Goal: Information Seeking & Learning: Learn about a topic

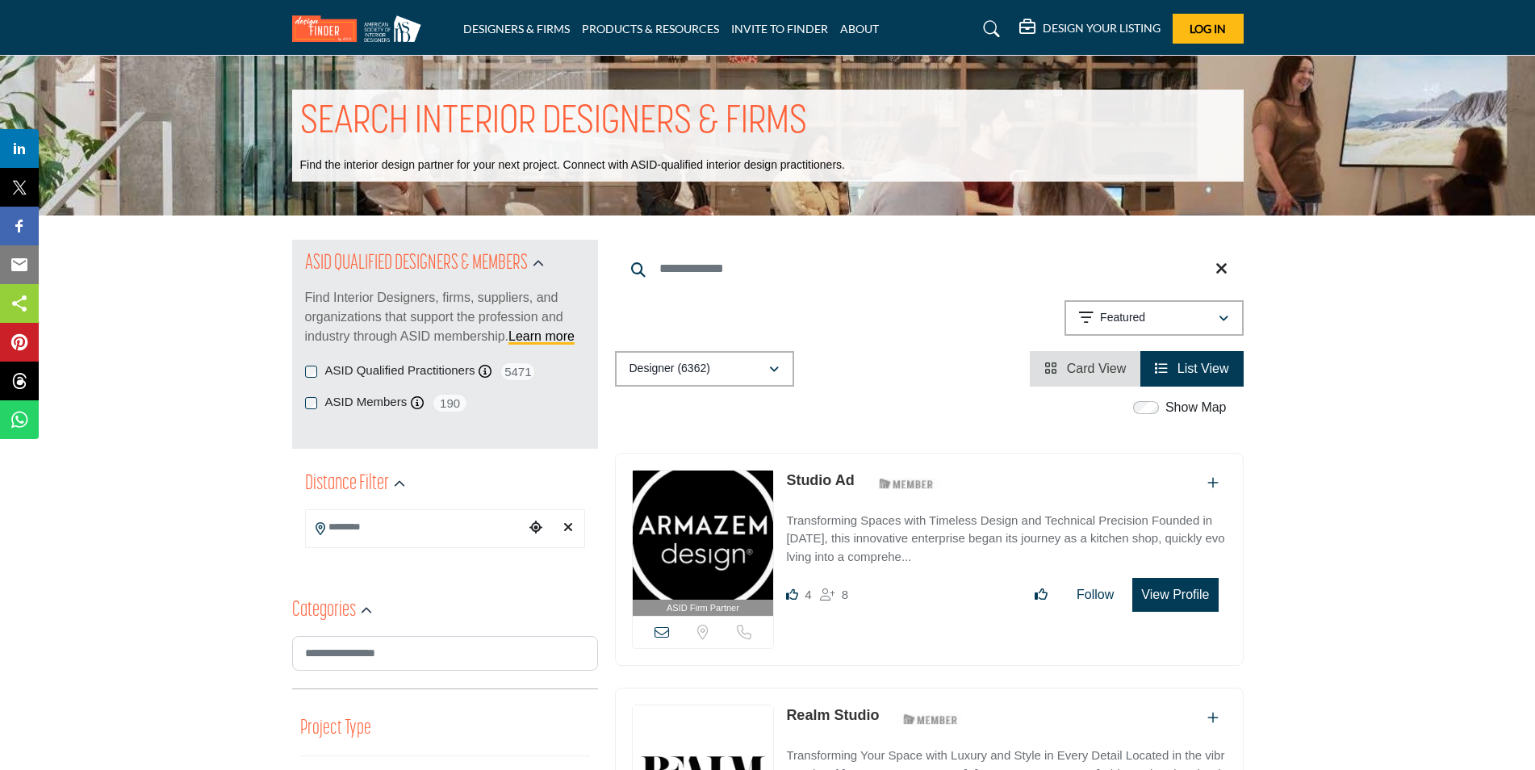
click at [449, 525] on input "Search Location" at bounding box center [415, 527] width 218 height 31
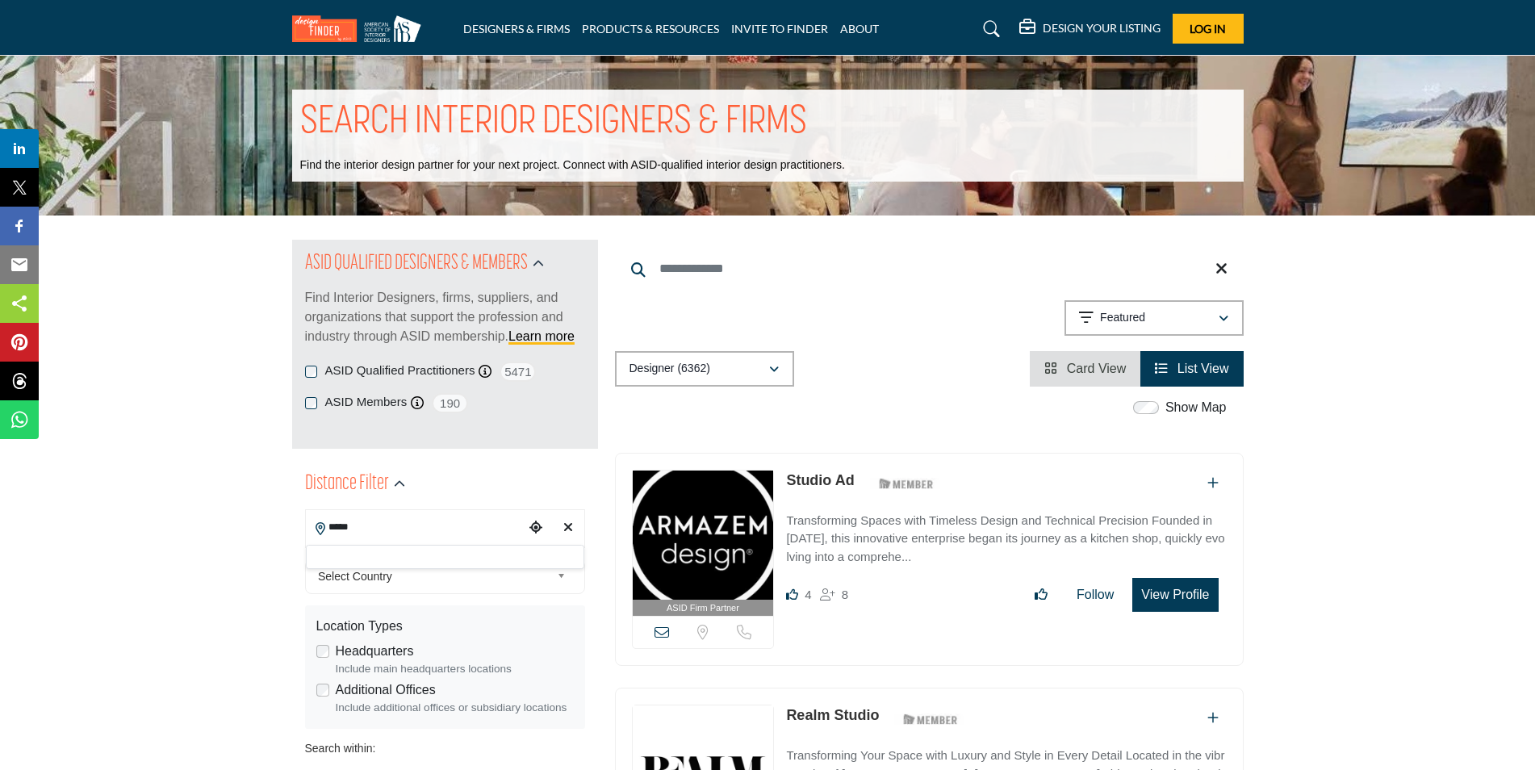
click at [454, 529] on input "*****" at bounding box center [415, 527] width 218 height 31
click at [433, 557] on div at bounding box center [445, 557] width 278 height 24
click at [414, 529] on input "*****" at bounding box center [415, 527] width 218 height 31
type input "*********"
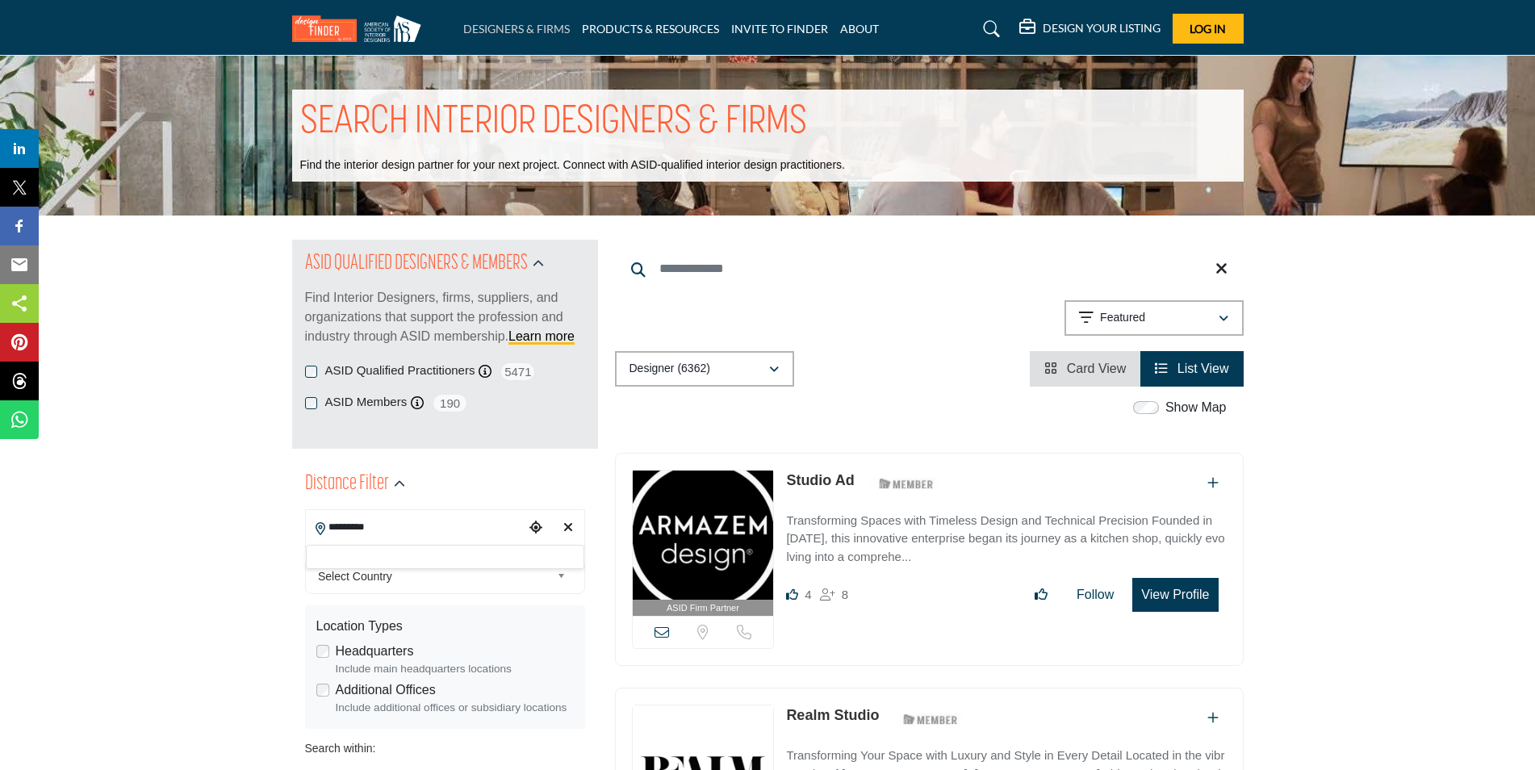
click at [487, 33] on link "DESIGNERS & FIRMS" at bounding box center [516, 29] width 107 height 14
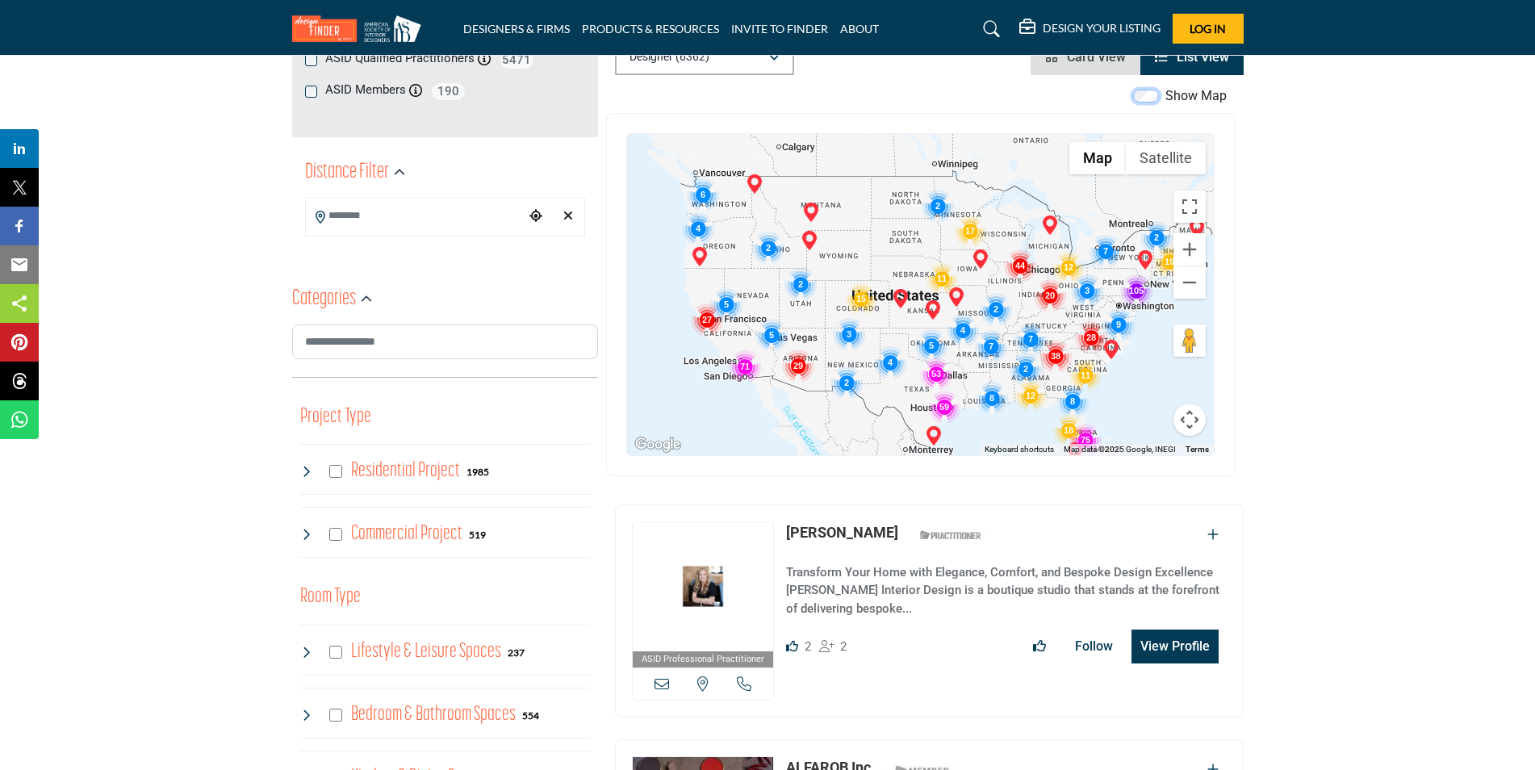
scroll to position [323, 0]
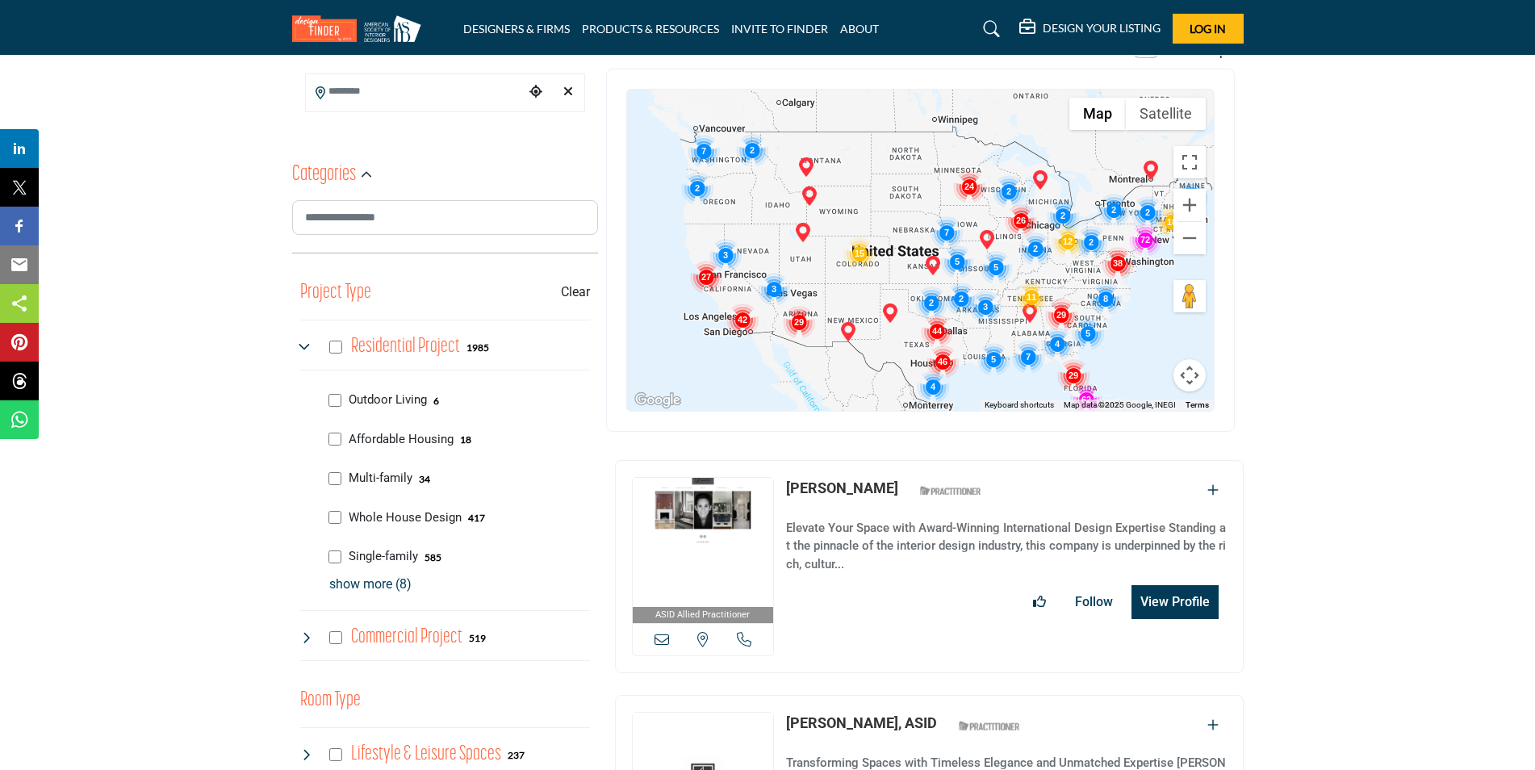
scroll to position [484, 0]
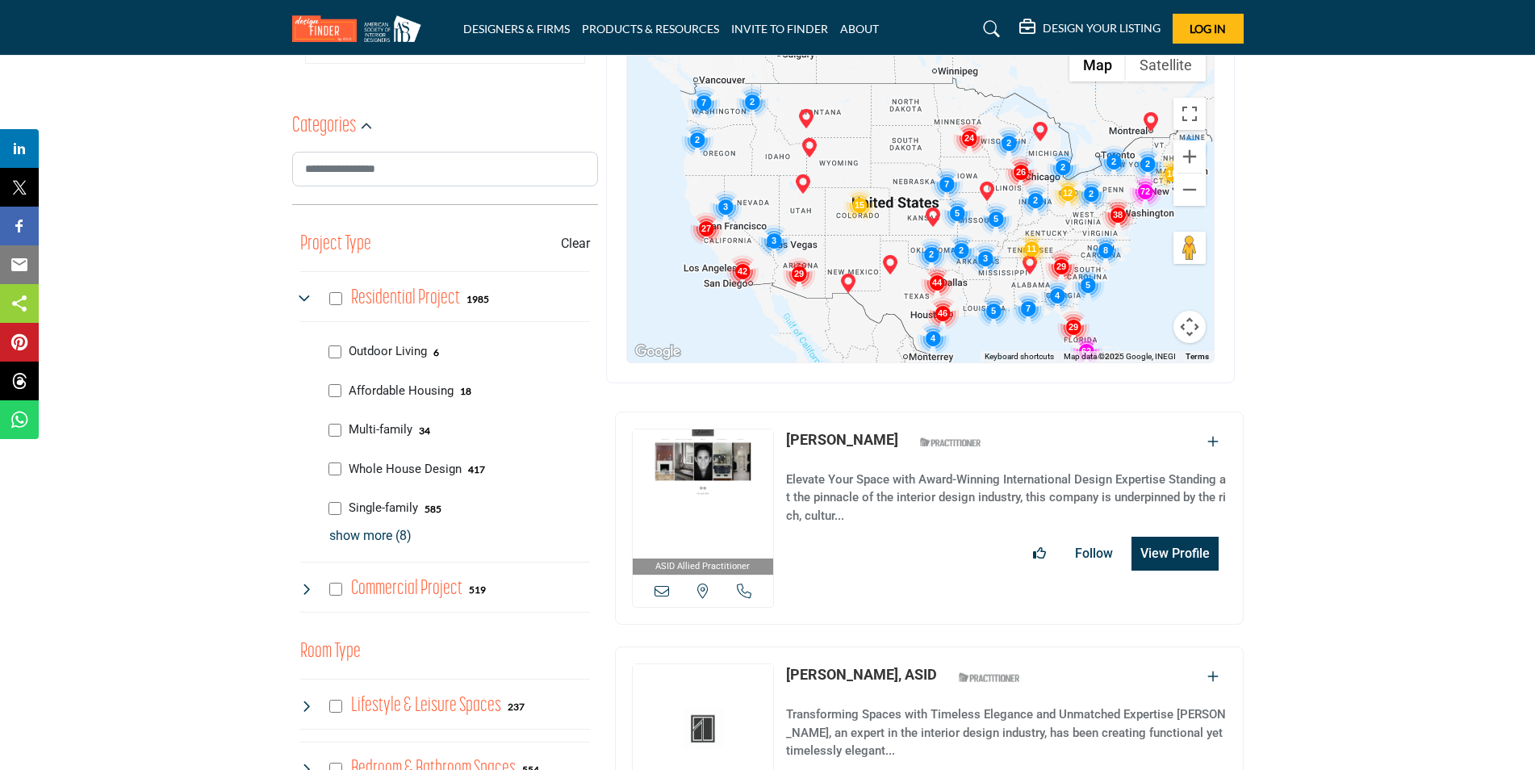
click at [855, 435] on link "Claudia Morales" at bounding box center [842, 439] width 112 height 17
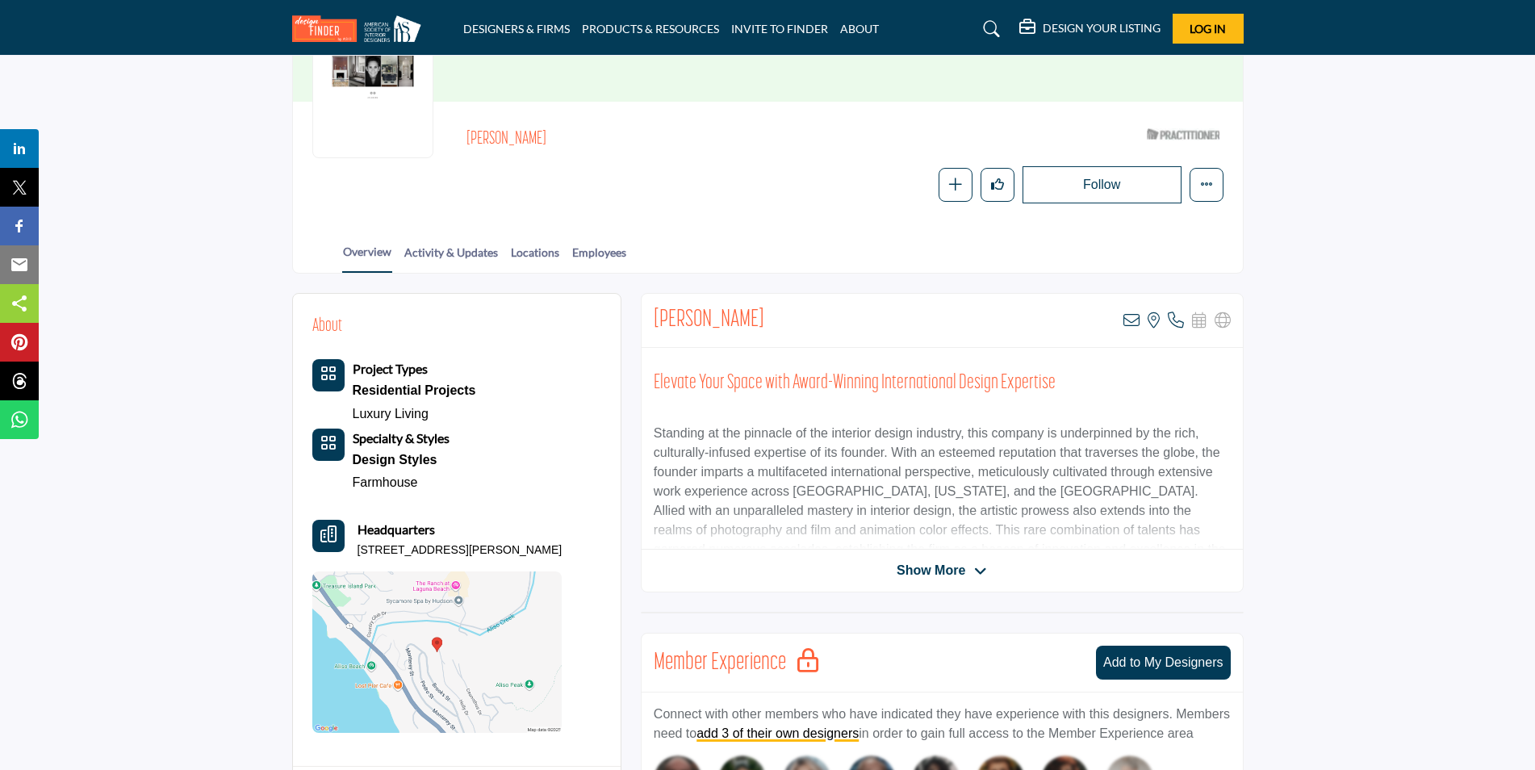
scroll to position [242, 0]
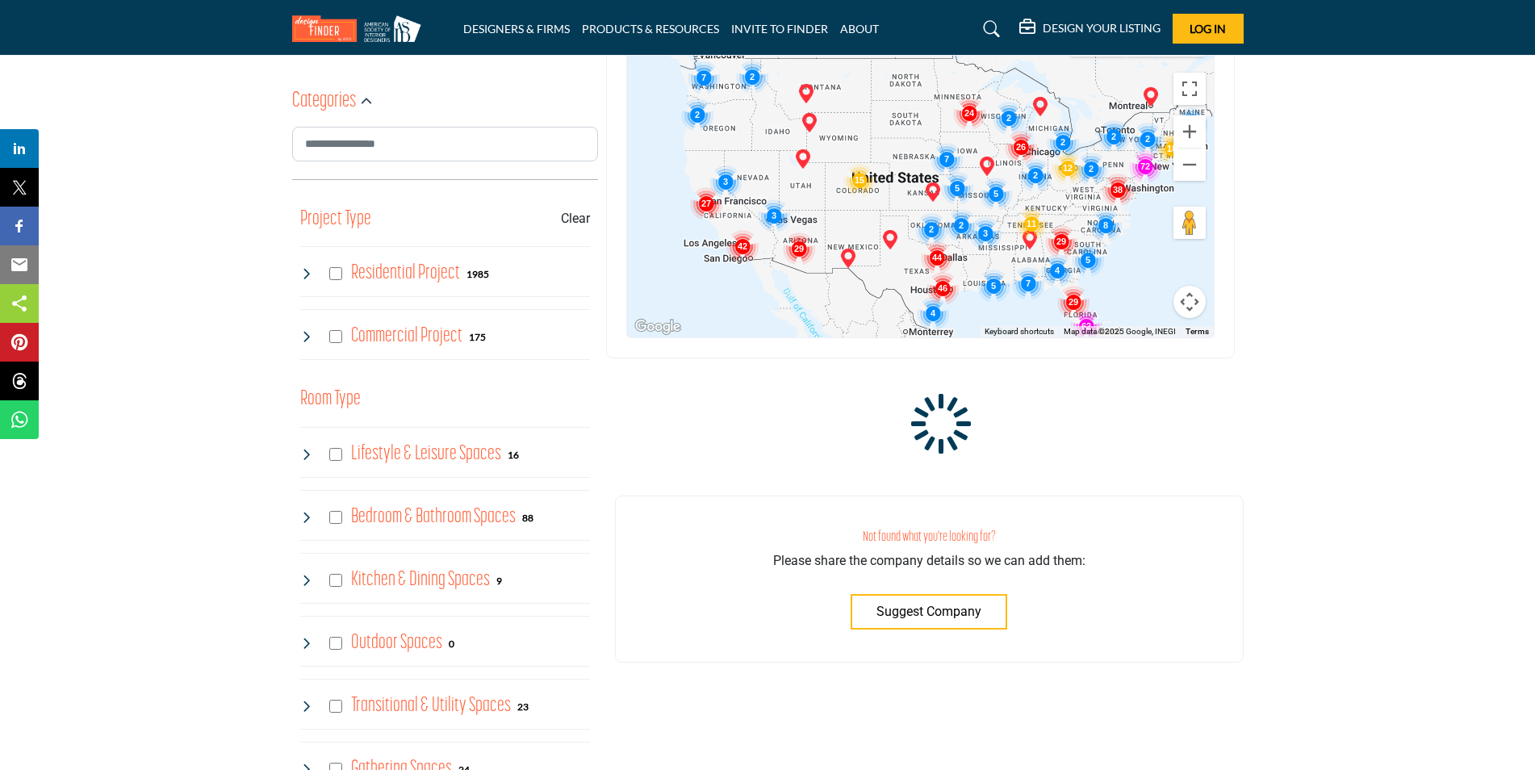
scroll to position [481, 0]
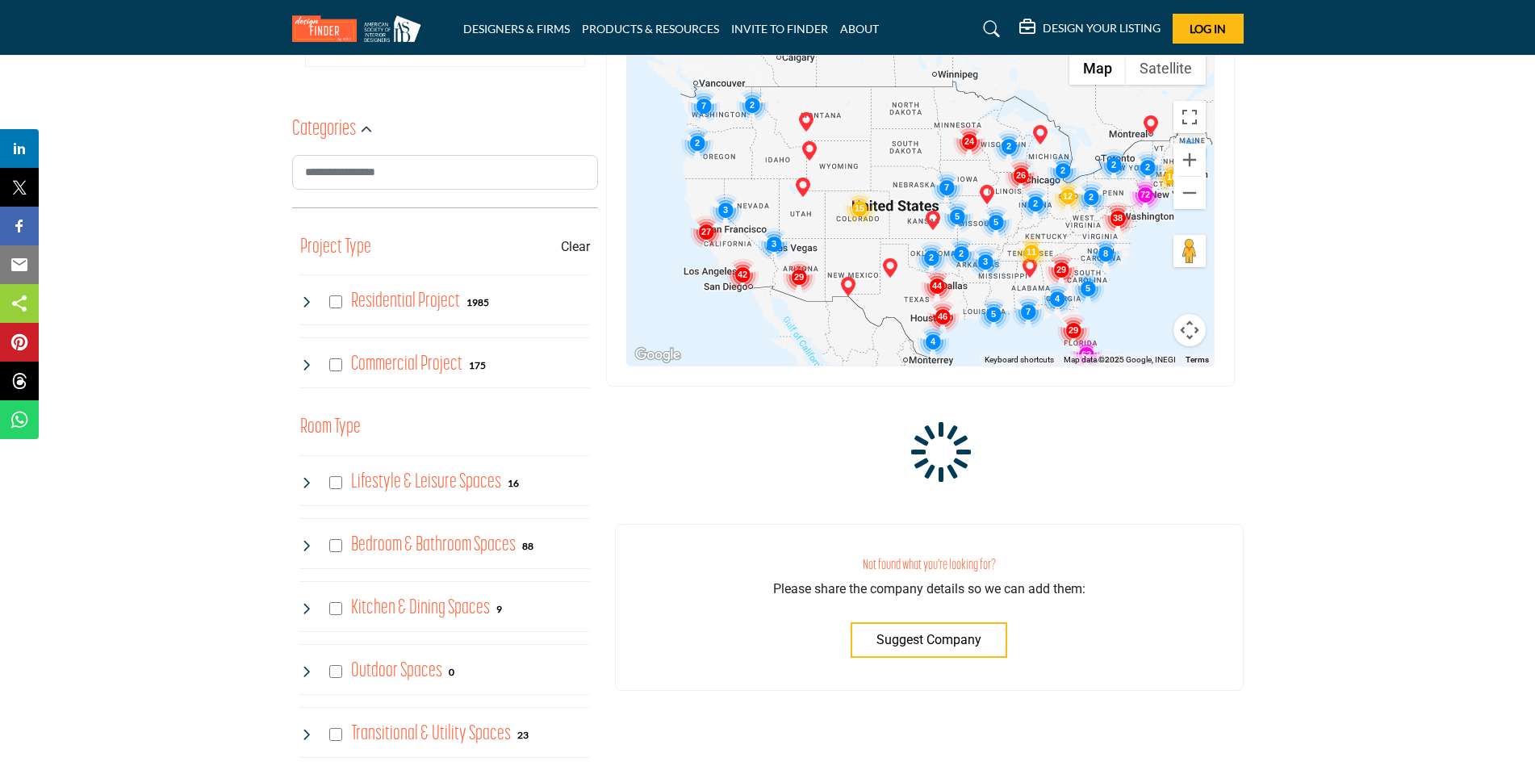
click at [1085, 350] on img "Cluster of 62 locations (62 HQ, 0 Branches)\aClick to view companies" at bounding box center [1086, 354] width 32 height 32
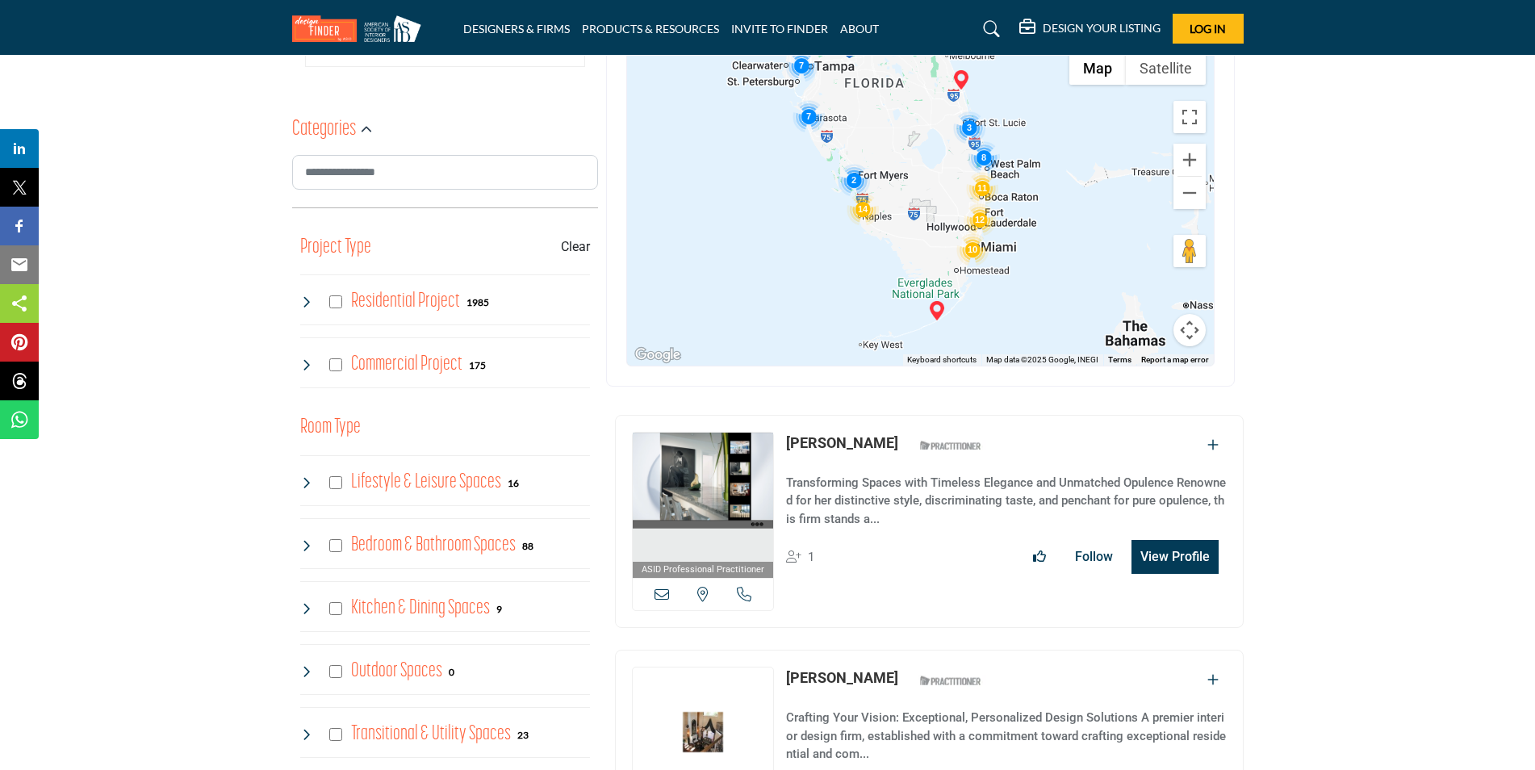
click at [971, 248] on img "Cluster of 10 locations (10 HQ, 0 Branches)\aClick to view companies" at bounding box center [972, 249] width 32 height 32
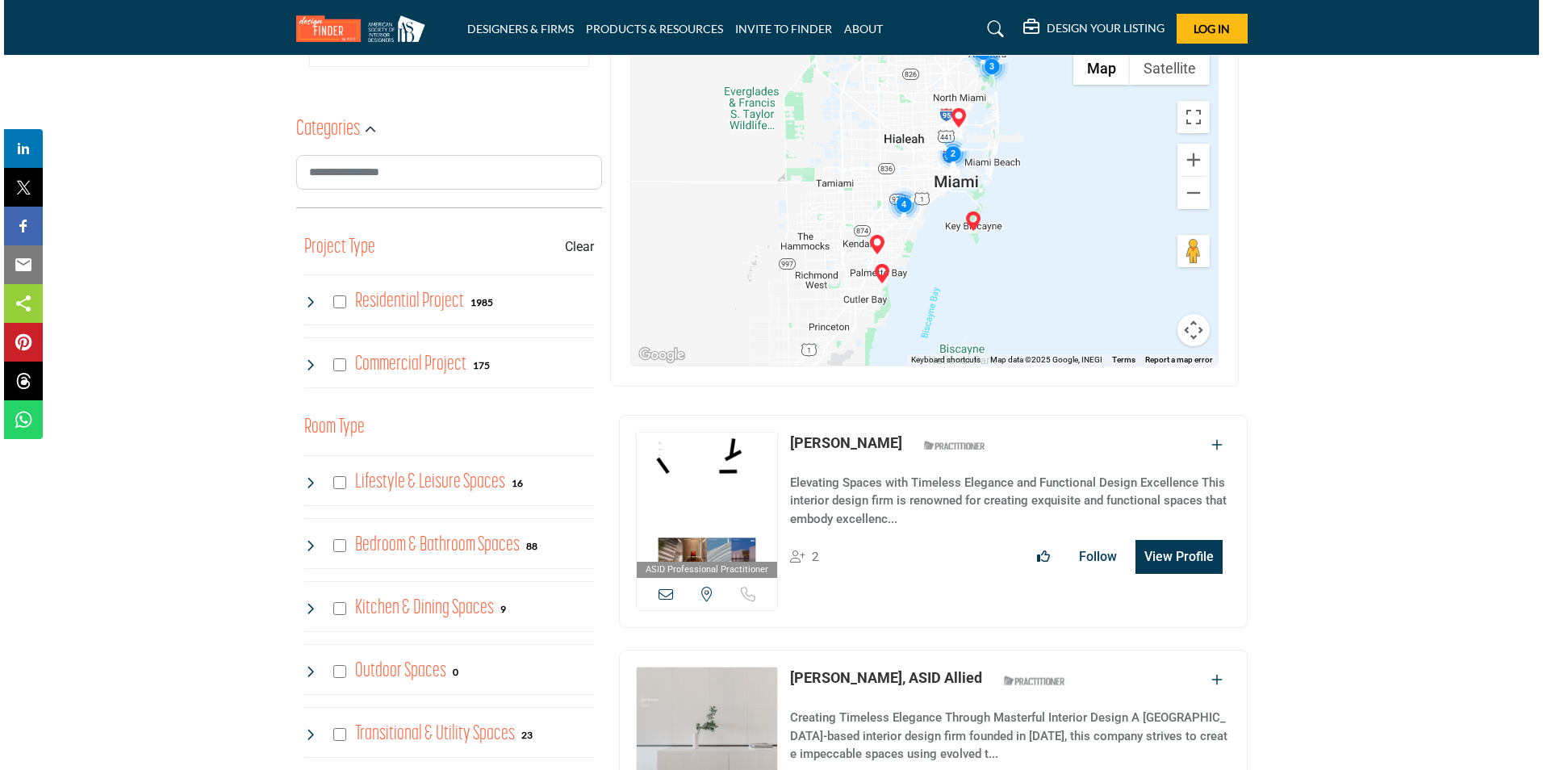
scroll to position [562, 0]
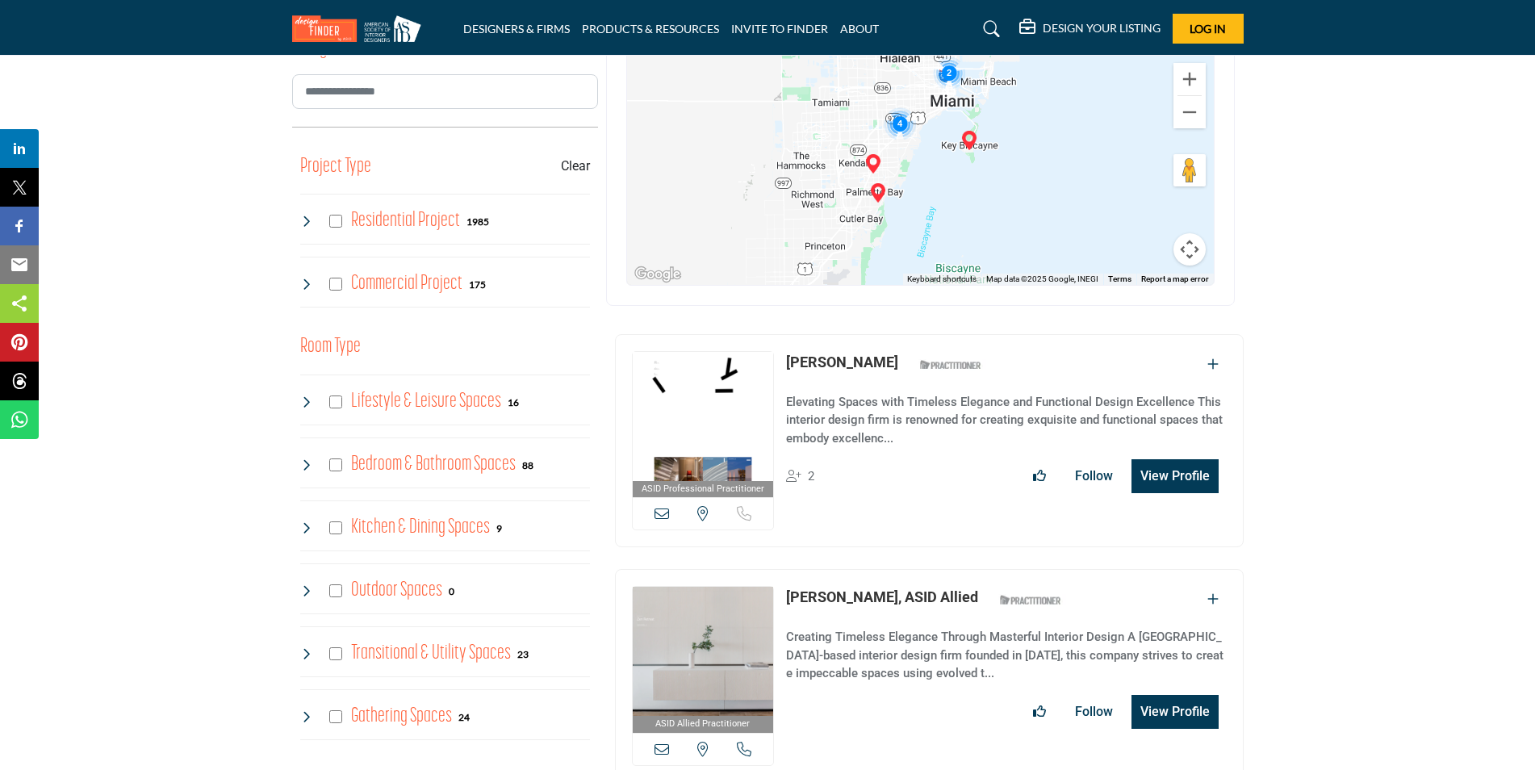
click at [1168, 477] on button "View Profile" at bounding box center [1174, 476] width 87 height 34
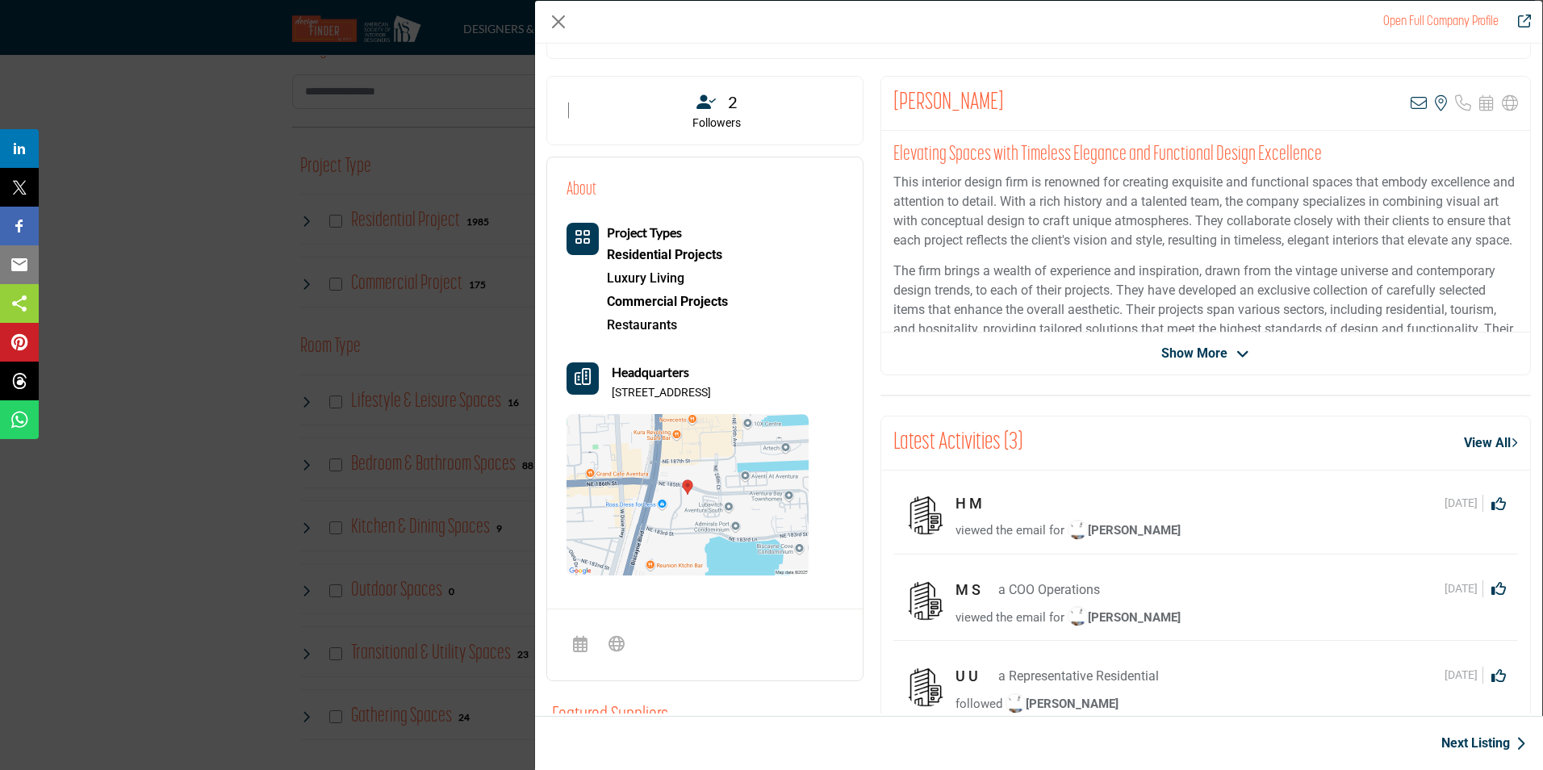
scroll to position [242, 0]
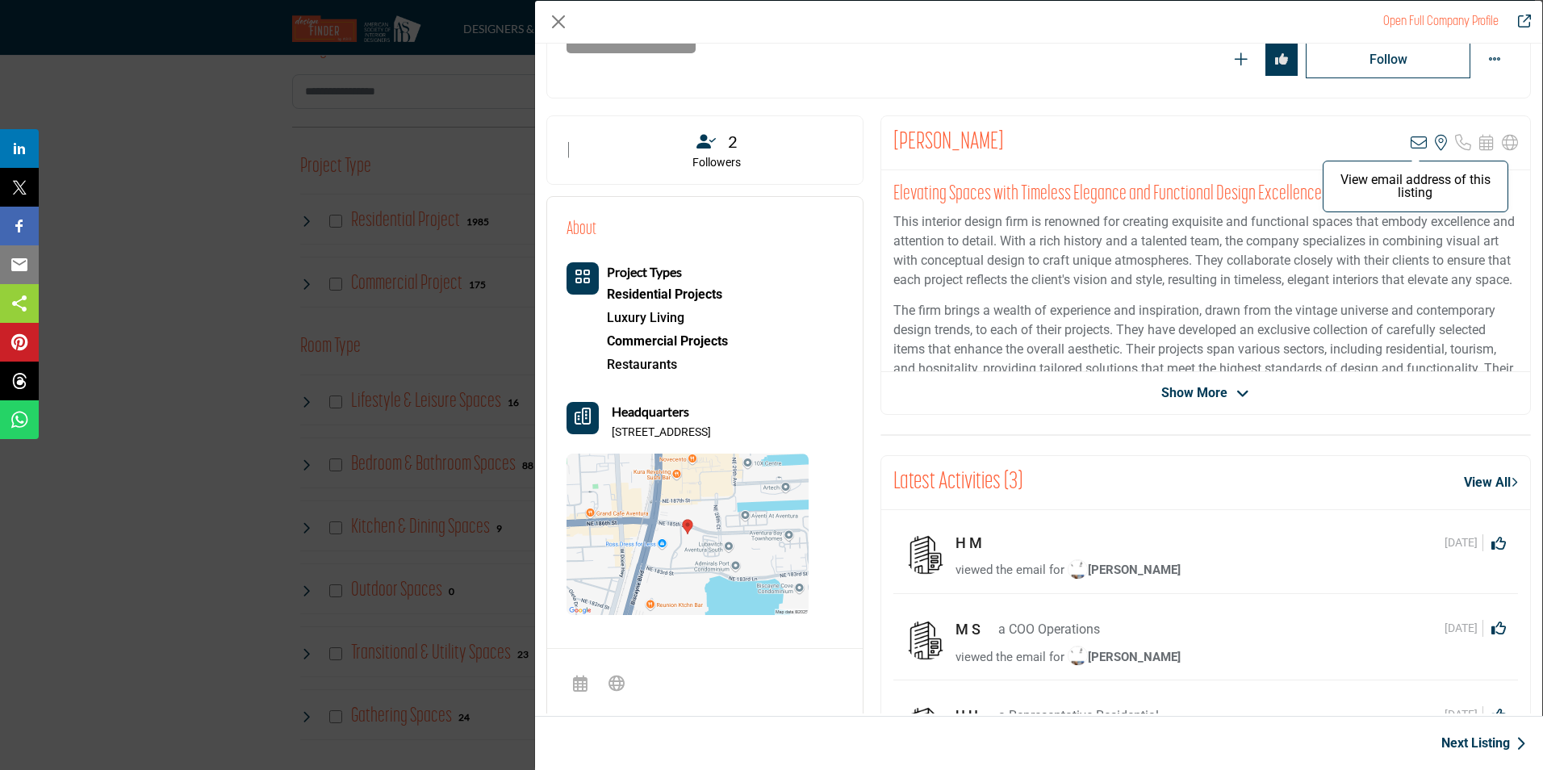
click at [1411, 144] on icon "Company Data Modal" at bounding box center [1419, 143] width 16 height 16
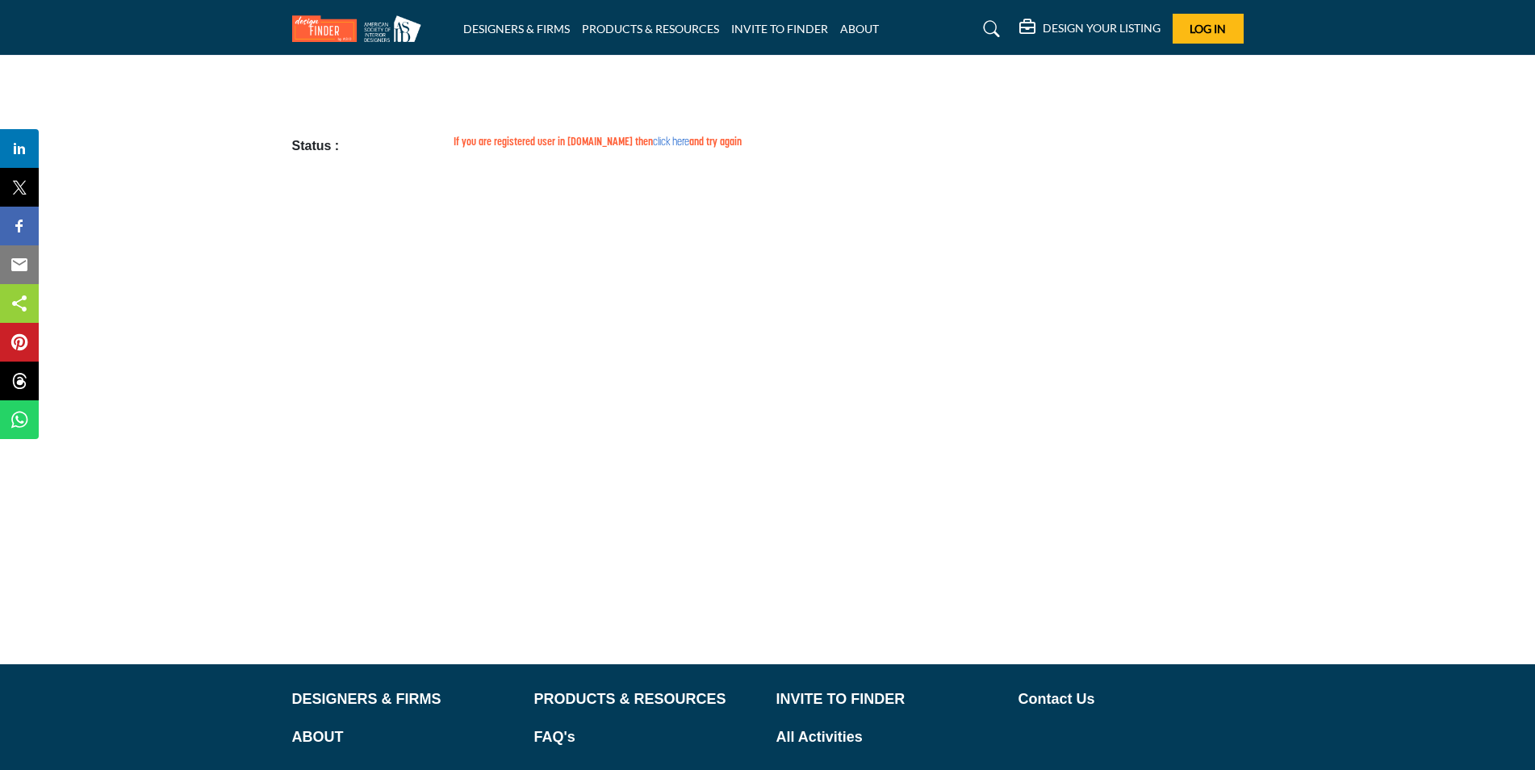
click at [653, 140] on link "click here" at bounding box center [671, 142] width 36 height 12
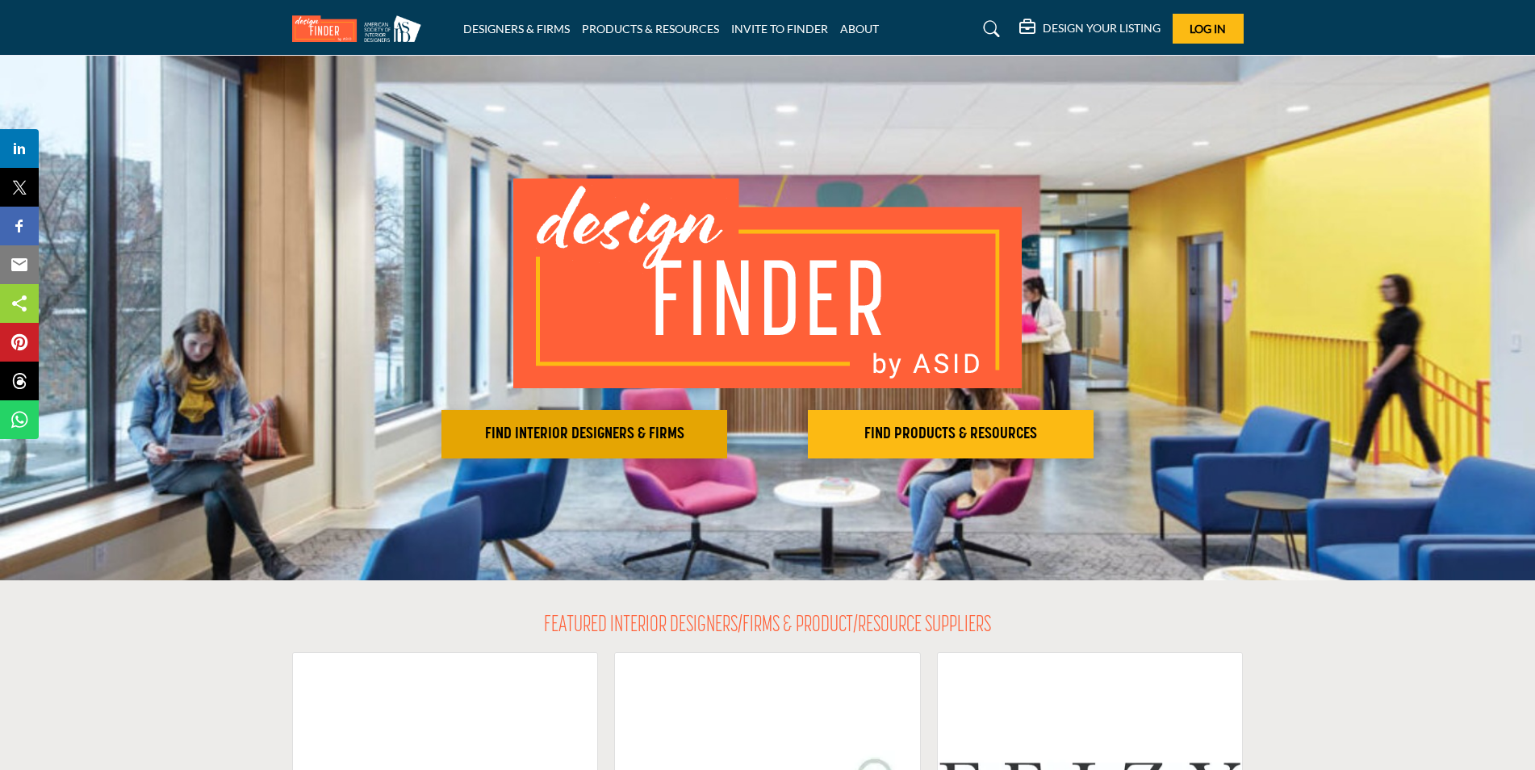
click at [600, 428] on h2 "FIND INTERIOR DESIGNERS & FIRMS" at bounding box center [584, 433] width 276 height 19
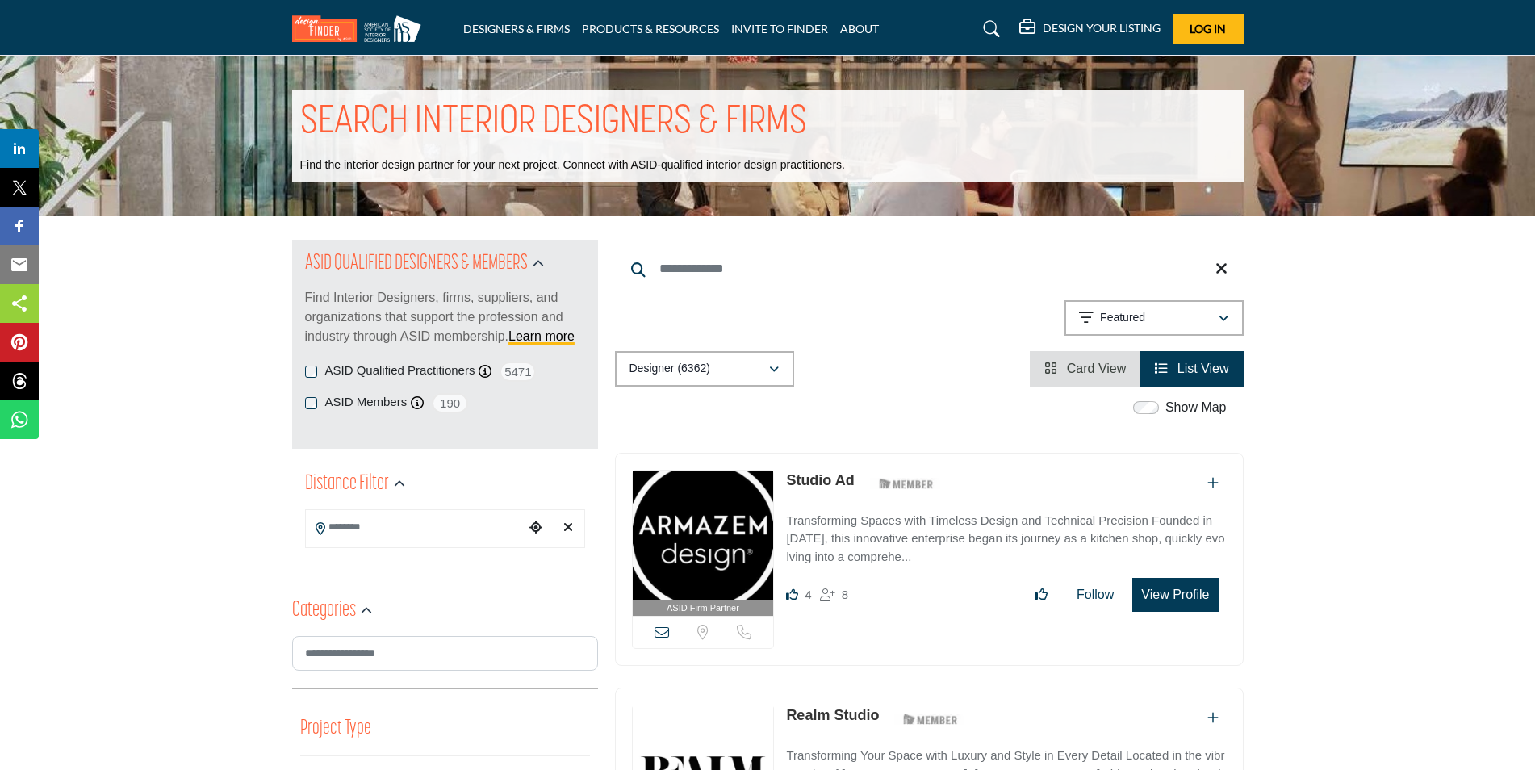
click at [1189, 405] on label "Show Map" at bounding box center [1195, 407] width 61 height 19
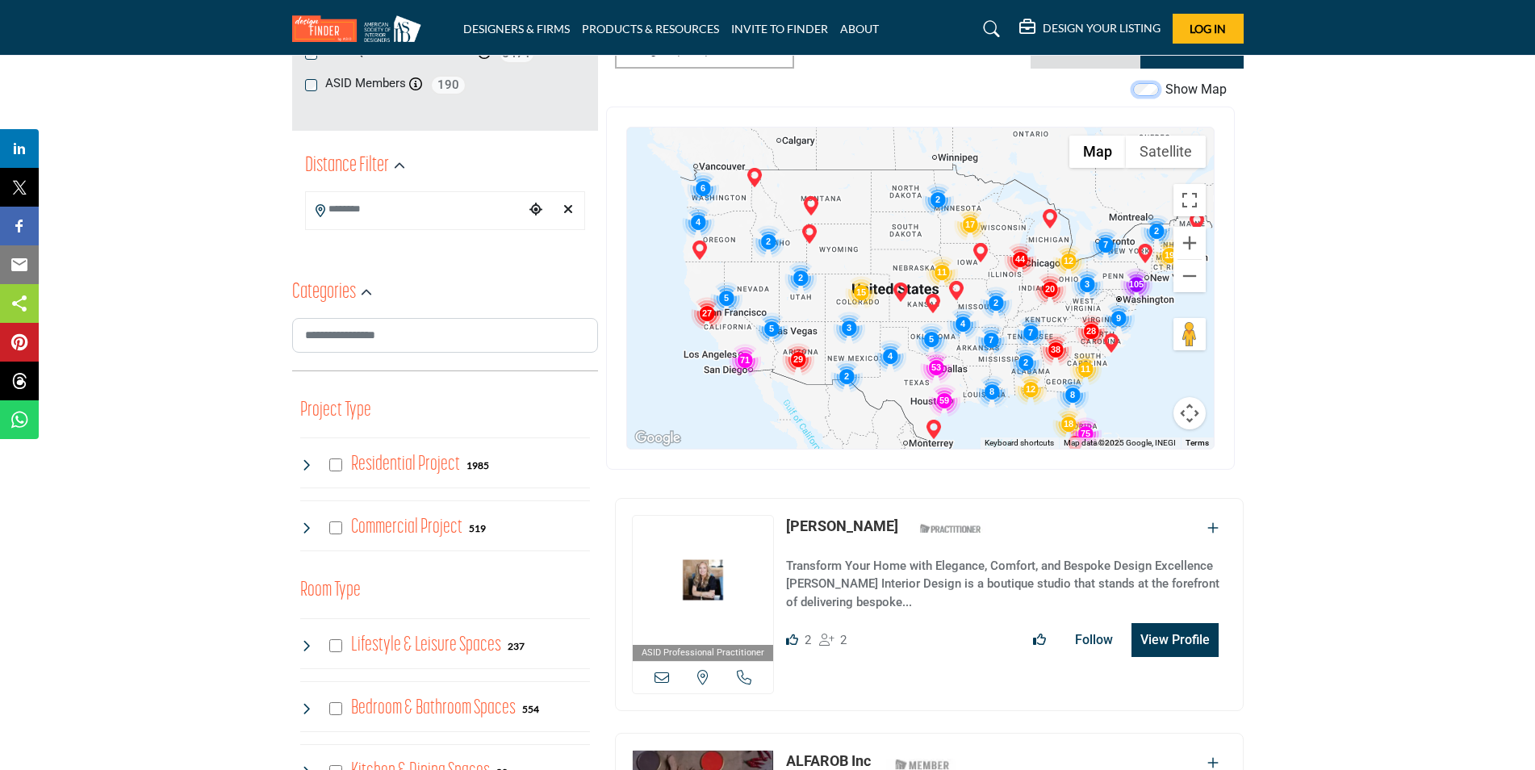
scroll to position [323, 0]
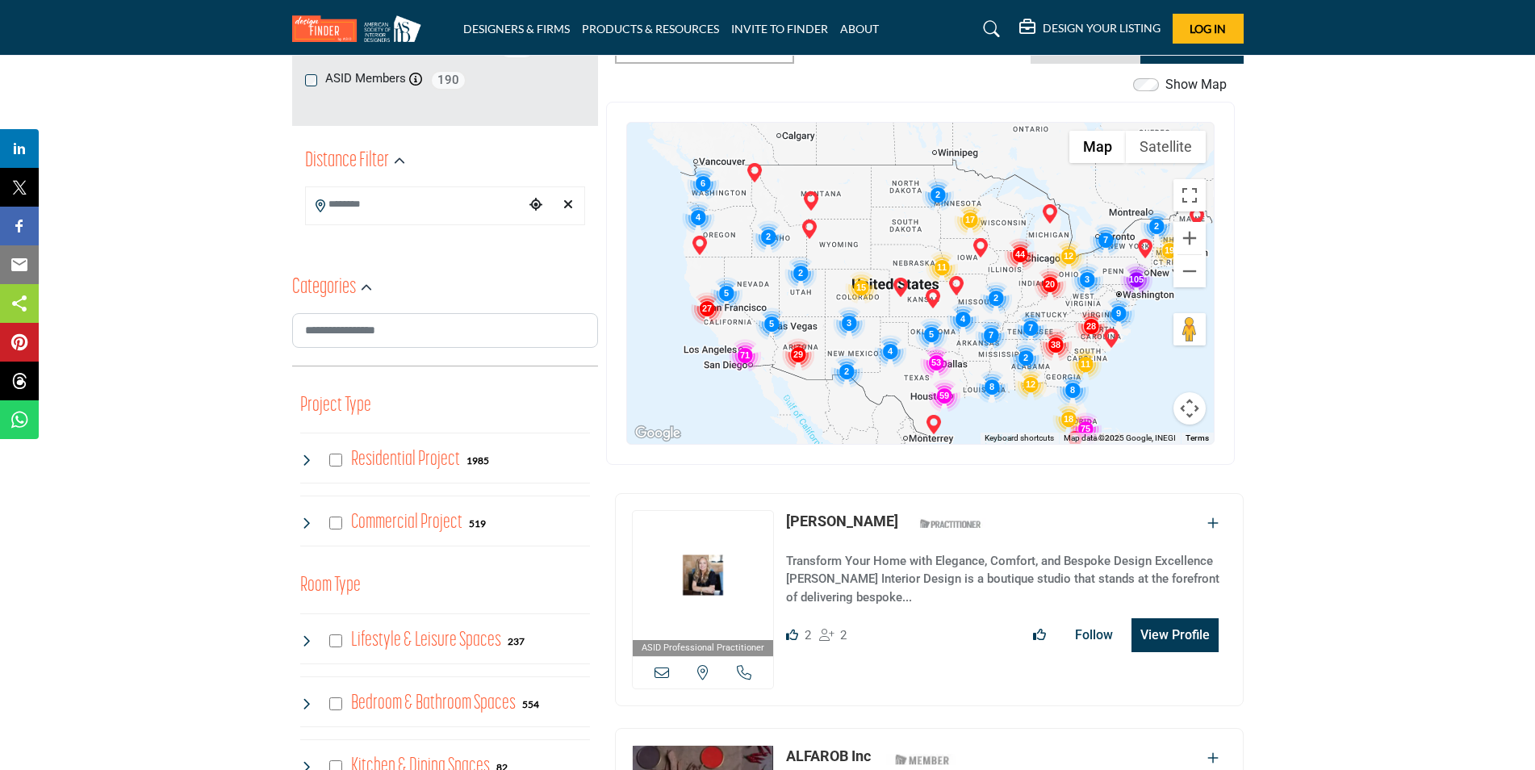
click at [1083, 426] on img "Cluster of 75 locations (75 HQ, 0 Branches)\aClick to view companies" at bounding box center [1085, 428] width 32 height 32
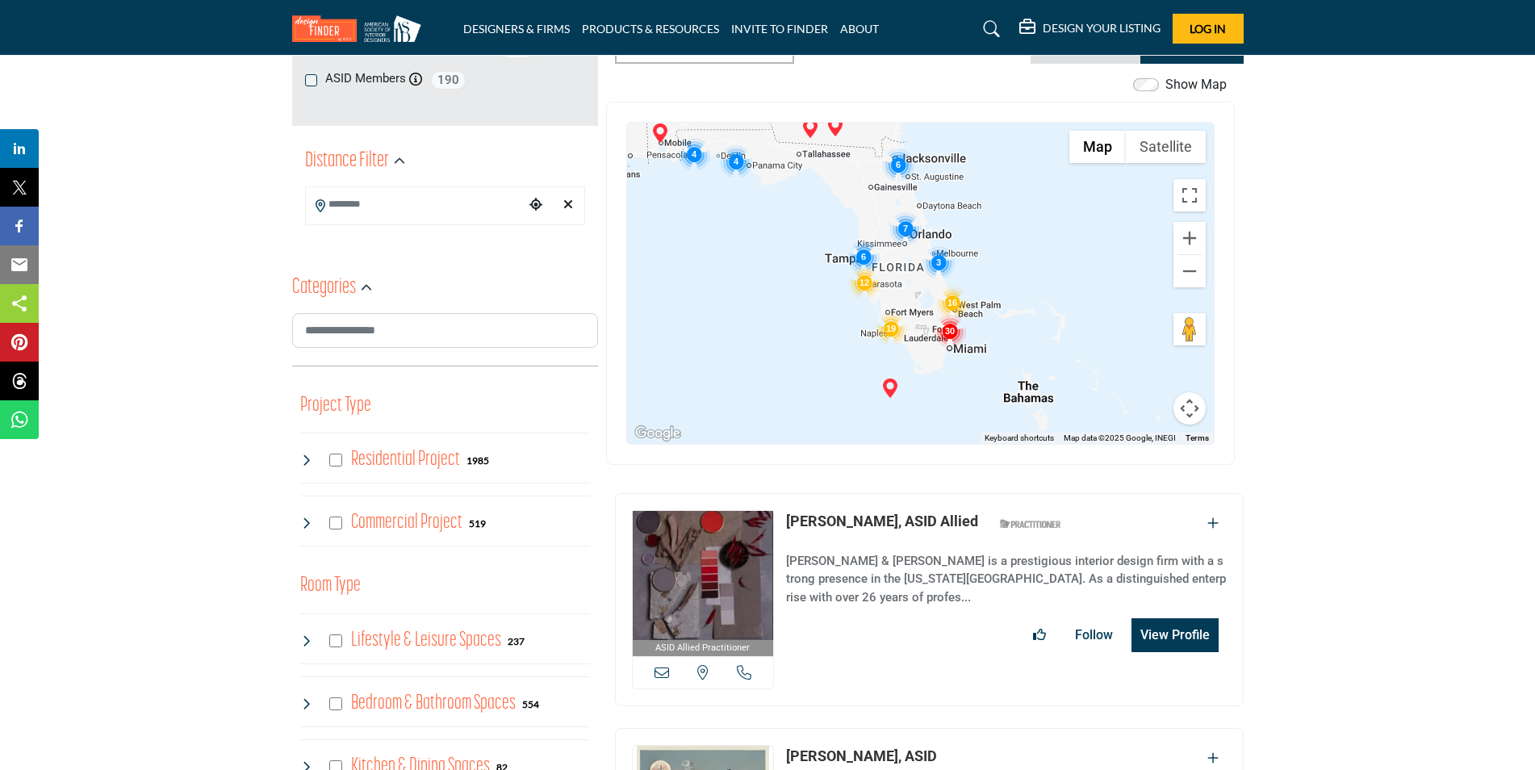
click at [949, 330] on img "Cluster of 30 locations (30 HQ, 0 Branches)\aClick to view companies" at bounding box center [950, 331] width 32 height 32
